Goal: Information Seeking & Learning: Learn about a topic

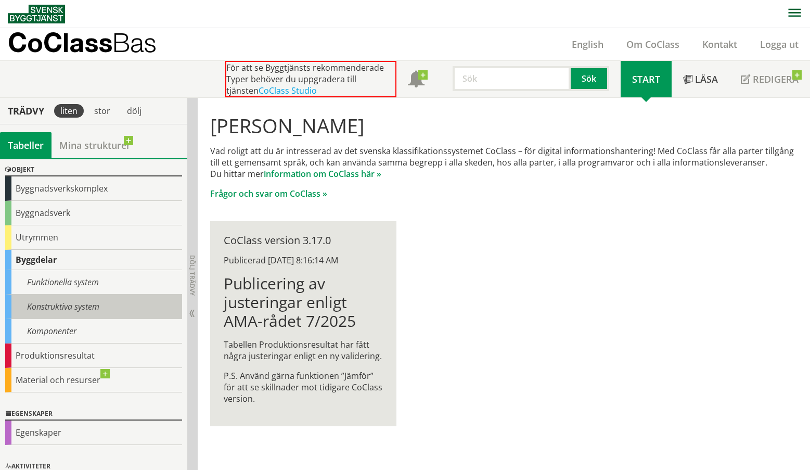
scroll to position [52, 0]
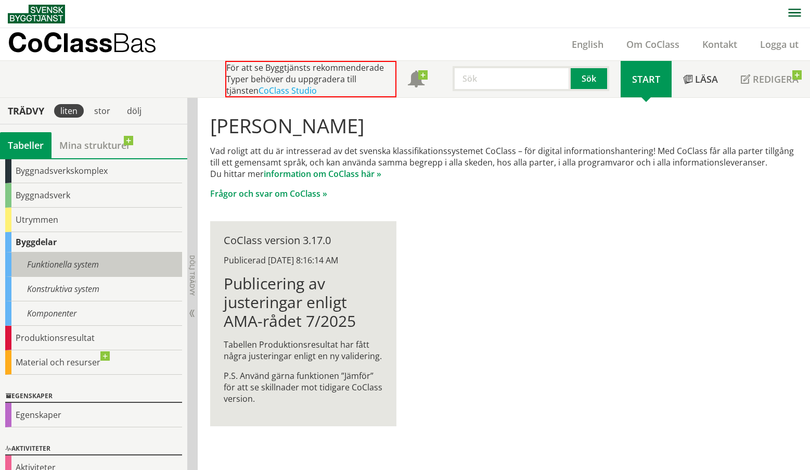
click at [83, 265] on div "Funktionella system" at bounding box center [93, 264] width 177 height 24
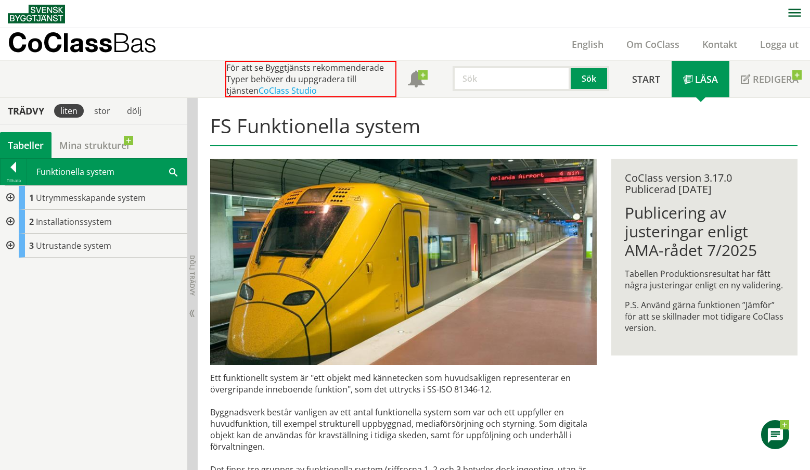
click at [8, 220] on div at bounding box center [9, 222] width 19 height 24
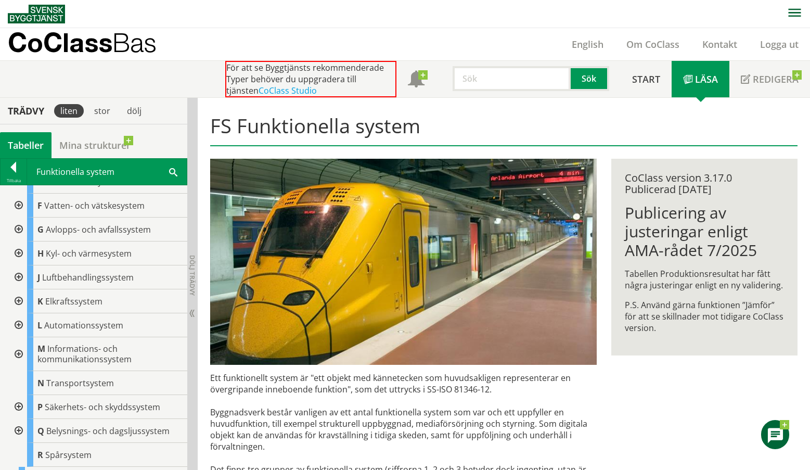
scroll to position [85, 0]
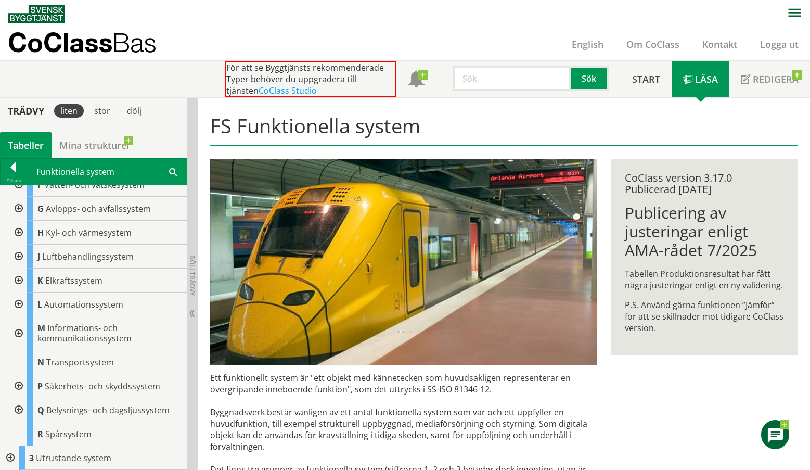
click at [17, 233] on div at bounding box center [17, 233] width 19 height 24
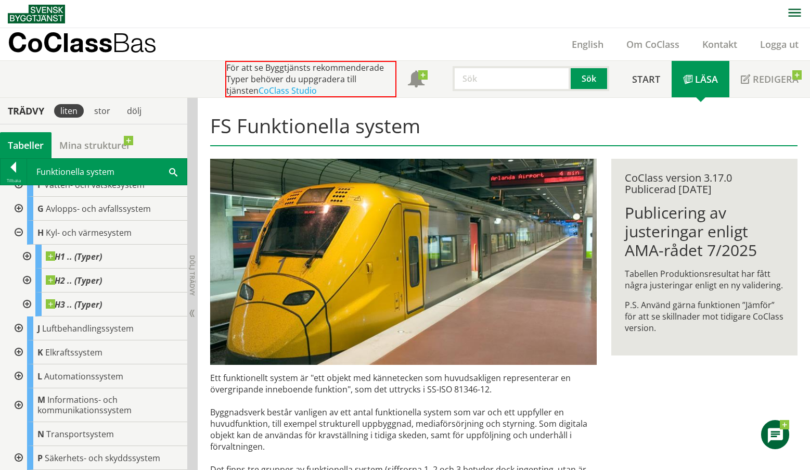
click at [28, 256] on div at bounding box center [26, 256] width 19 height 24
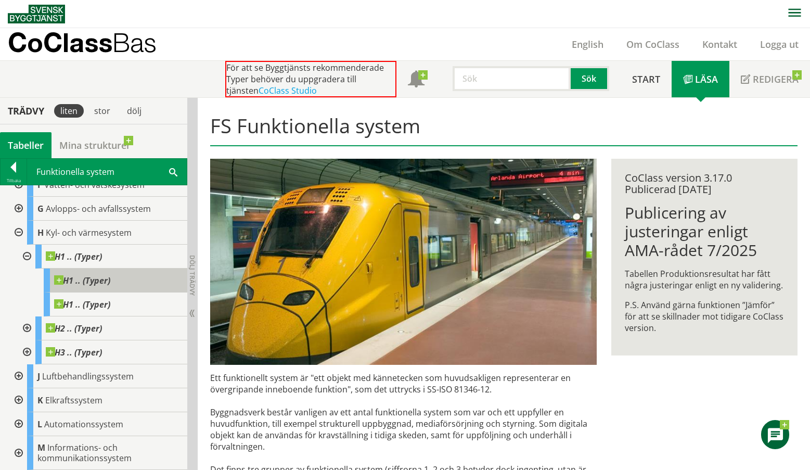
click at [79, 281] on span "H1 .. (Typer)" at bounding box center [82, 280] width 56 height 10
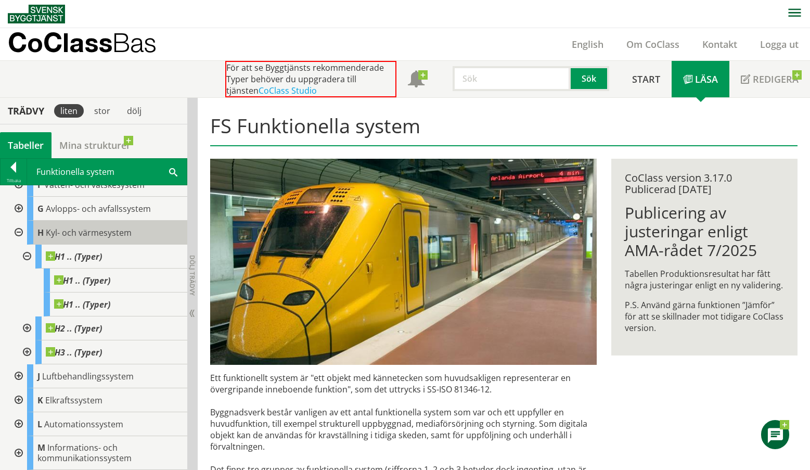
click at [82, 234] on span "Kyl- och värmesystem" at bounding box center [89, 232] width 86 height 11
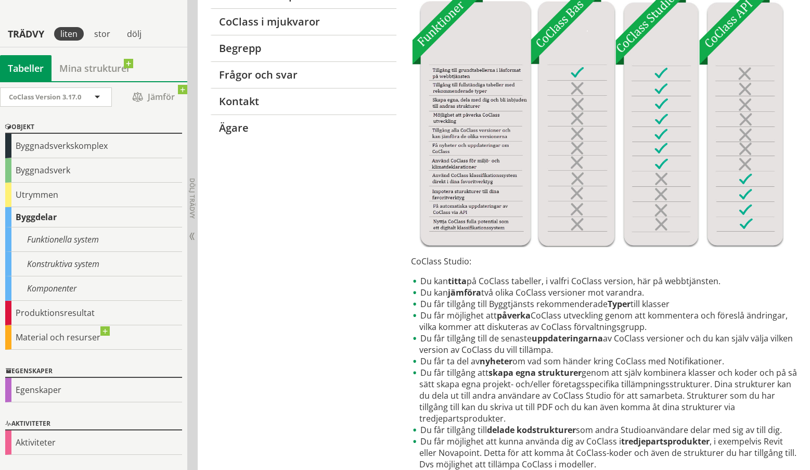
scroll to position [208, 0]
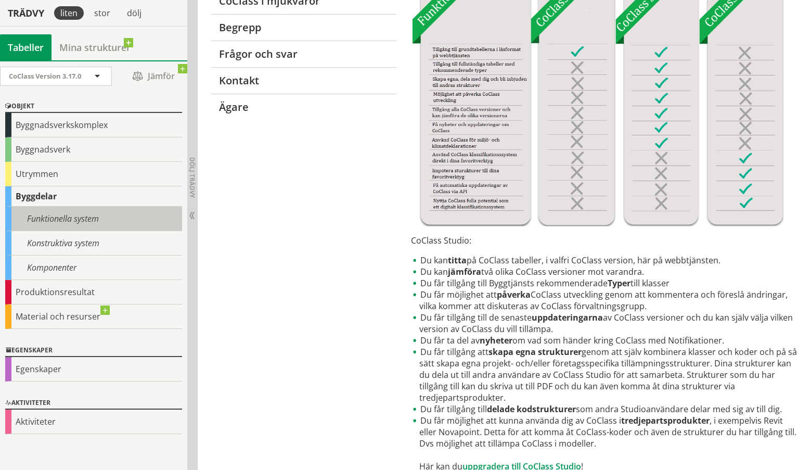
click at [73, 221] on div "Funktionella system" at bounding box center [93, 219] width 177 height 24
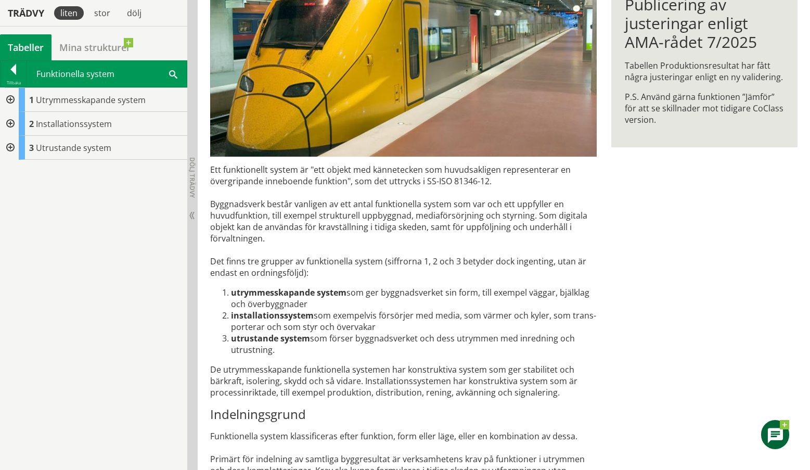
click at [11, 119] on div at bounding box center [9, 124] width 19 height 24
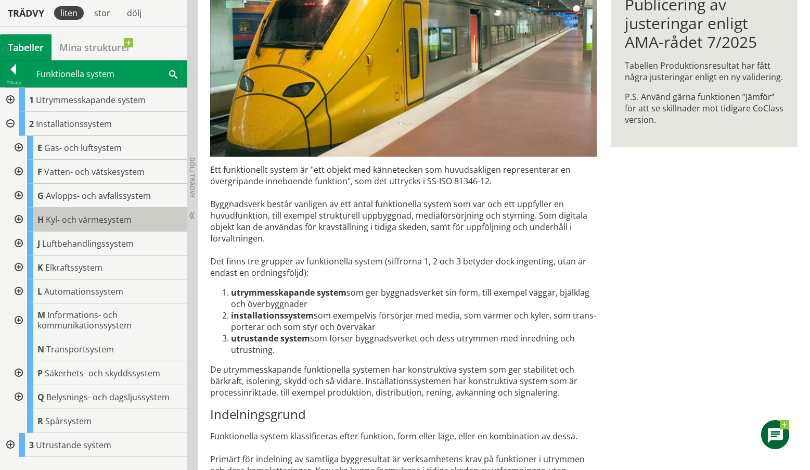
click at [118, 215] on span "Kyl- och värmesystem" at bounding box center [89, 219] width 86 height 11
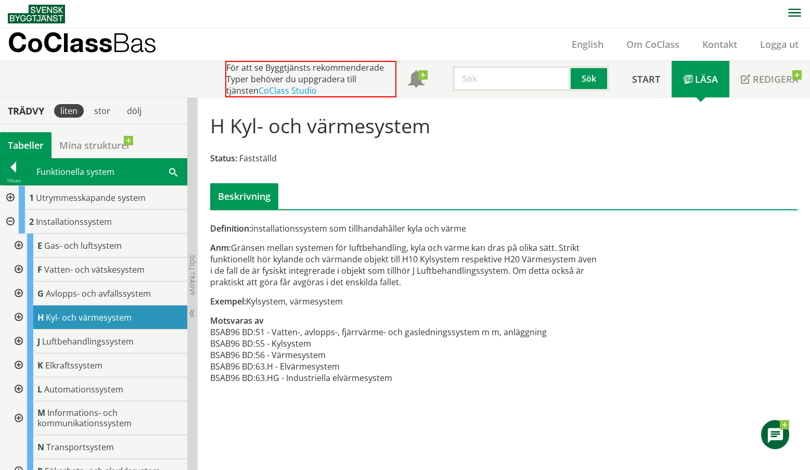
click at [20, 315] on div at bounding box center [17, 317] width 19 height 24
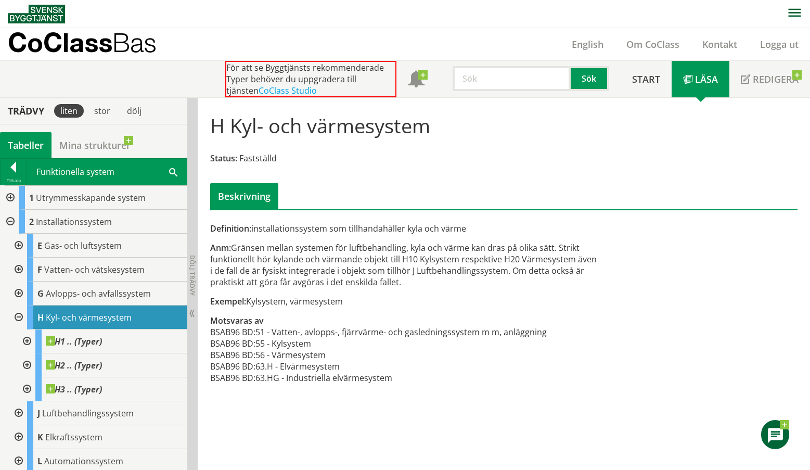
click at [27, 339] on div at bounding box center [26, 341] width 19 height 24
